Goal: Task Accomplishment & Management: Manage account settings

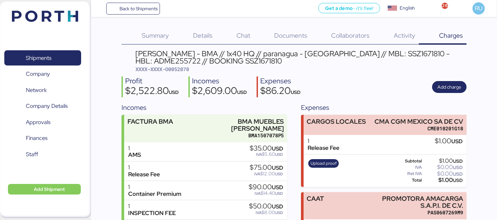
click at [181, 70] on span "XXXX-XXXX-O0052070" at bounding box center [162, 69] width 54 height 7
copy span "O0052070"
click at [421, 54] on div "[PERSON_NAME] - BMA // 1x40 HQ // paranagua - [GEOGRAPHIC_DATA] // MBL: SSZ1671…" at bounding box center [300, 57] width 331 height 15
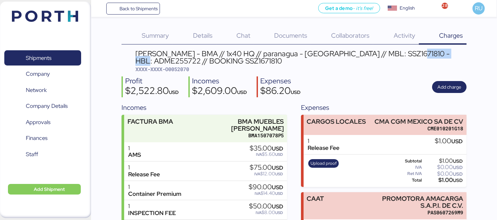
copy div "ADME255722"
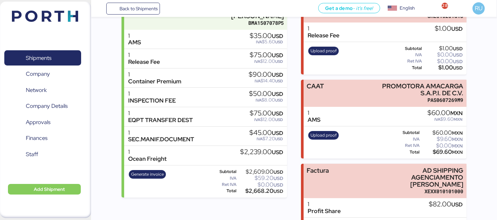
scroll to position [140, 0]
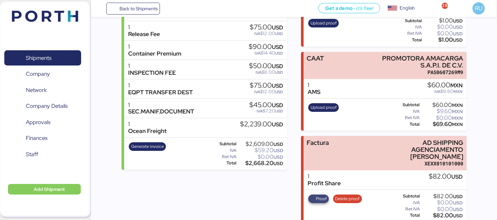
click at [316, 195] on span "Proof" at bounding box center [321, 198] width 11 height 7
click at [324, 195] on span "Proof" at bounding box center [321, 198] width 11 height 7
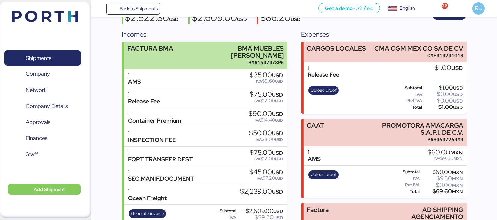
click at [188, 51] on div "FACTURA BMA BMA MUEBLES [PERSON_NAME] BMA1507078P5" at bounding box center [205, 55] width 163 height 27
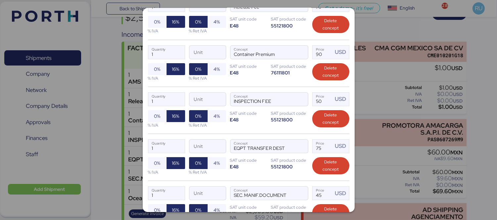
scroll to position [311, 0]
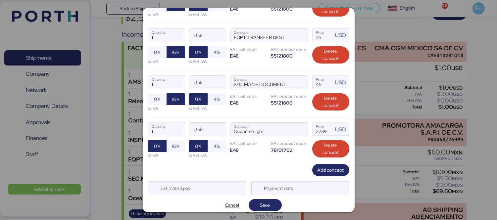
click at [323, 128] on input "2239" at bounding box center [323, 129] width 21 height 13
type input "2271"
click at [270, 203] on span "Save" at bounding box center [265, 205] width 23 height 9
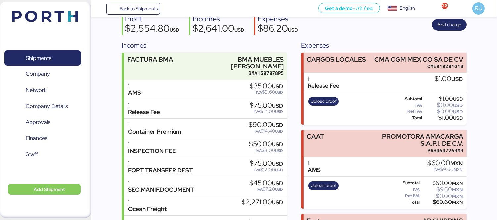
scroll to position [140, 0]
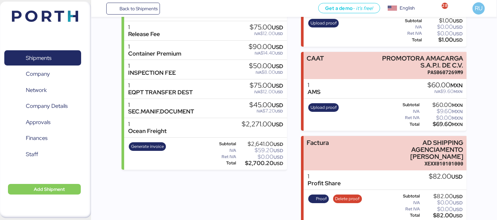
click at [203, 122] on div "1 Ocean Freight $2,271.00 USD" at bounding box center [205, 128] width 163 height 20
click at [322, 195] on span "Proof" at bounding box center [321, 198] width 11 height 7
click at [313, 195] on span "Proof" at bounding box center [318, 199] width 21 height 9
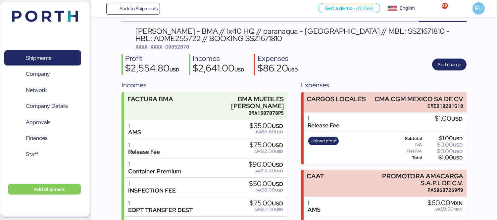
scroll to position [22, 0]
